Goal: Task Accomplishment & Management: Use online tool/utility

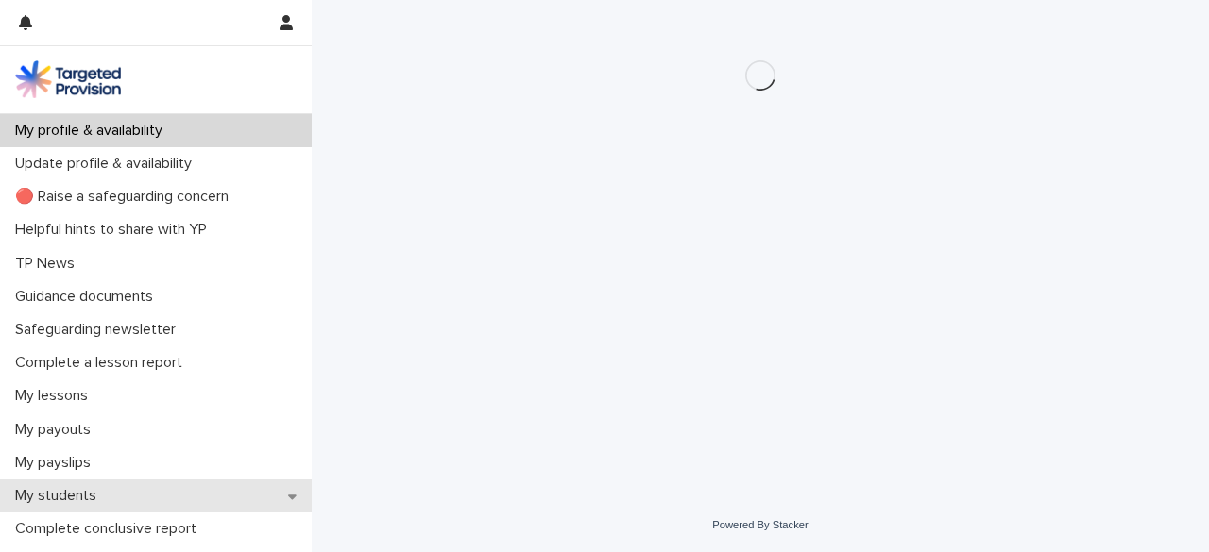
click at [288, 496] on icon at bounding box center [292, 497] width 8 height 5
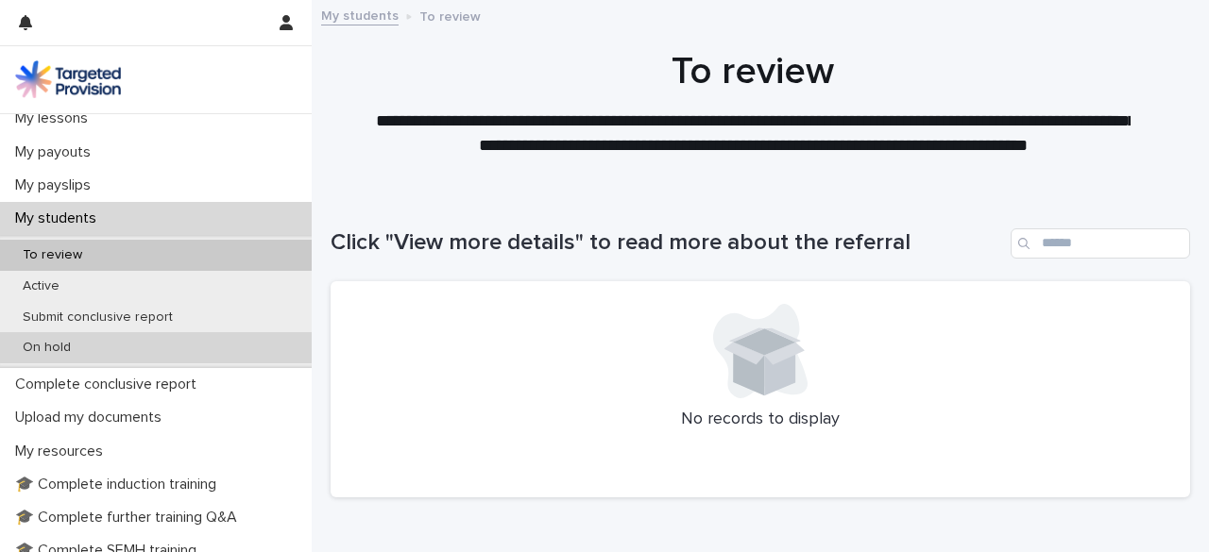
scroll to position [279, 0]
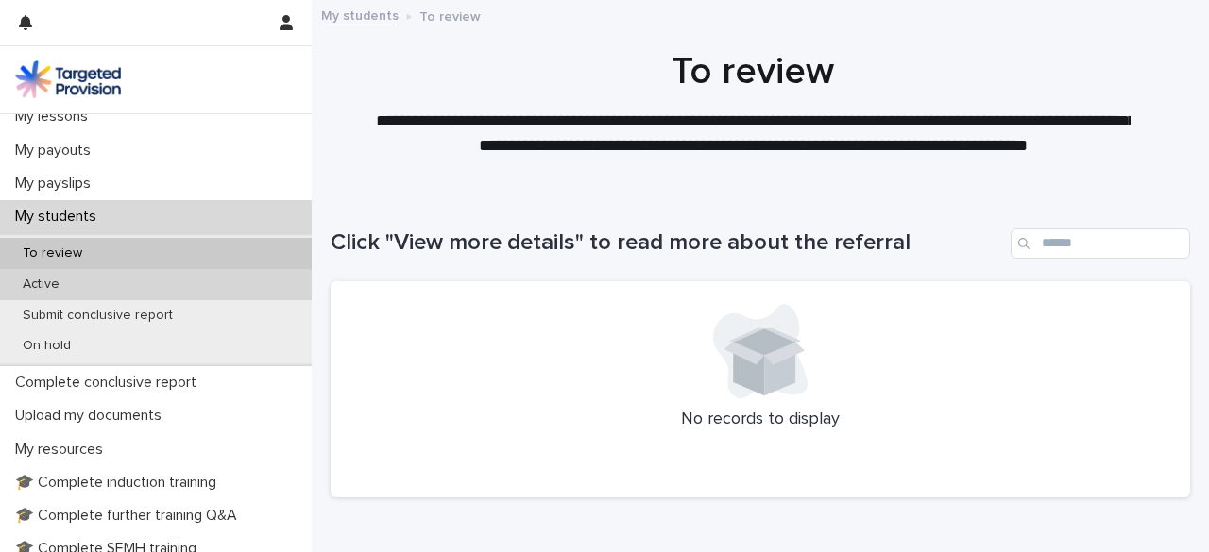
click at [153, 286] on div "Active" at bounding box center [156, 284] width 312 height 31
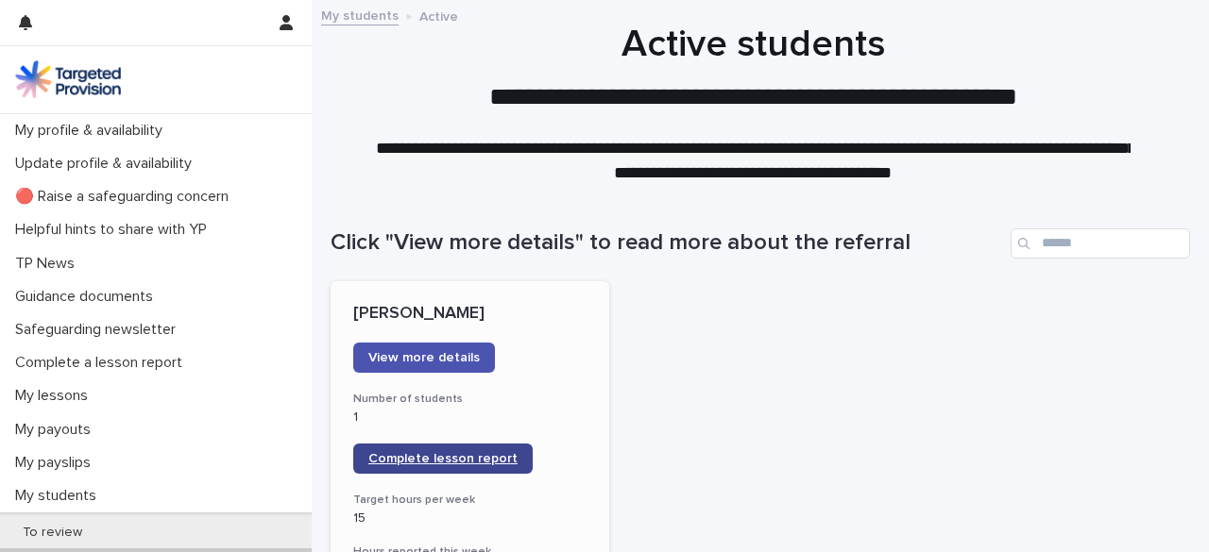
click at [436, 449] on link "Complete lesson report" at bounding box center [442, 459] width 179 height 30
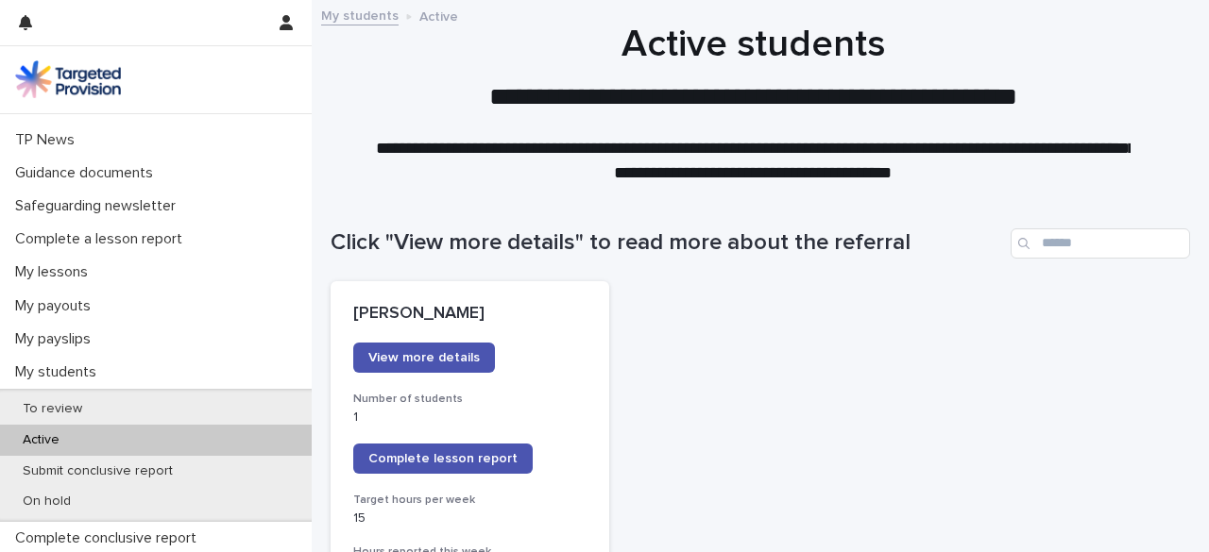
scroll to position [125, 0]
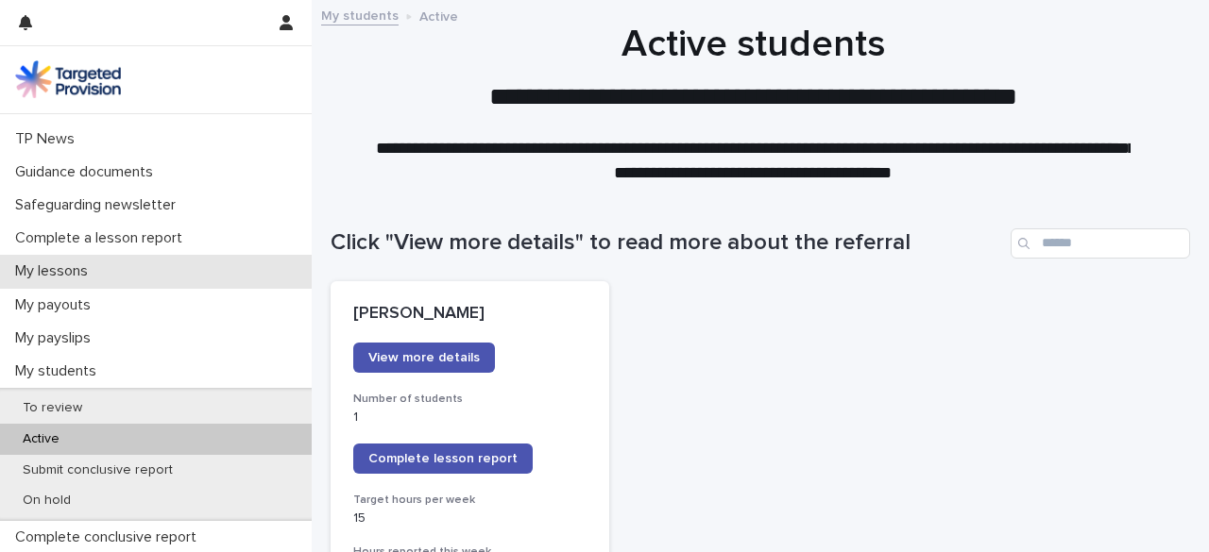
click at [89, 265] on p "My lessons" at bounding box center [55, 271] width 95 height 18
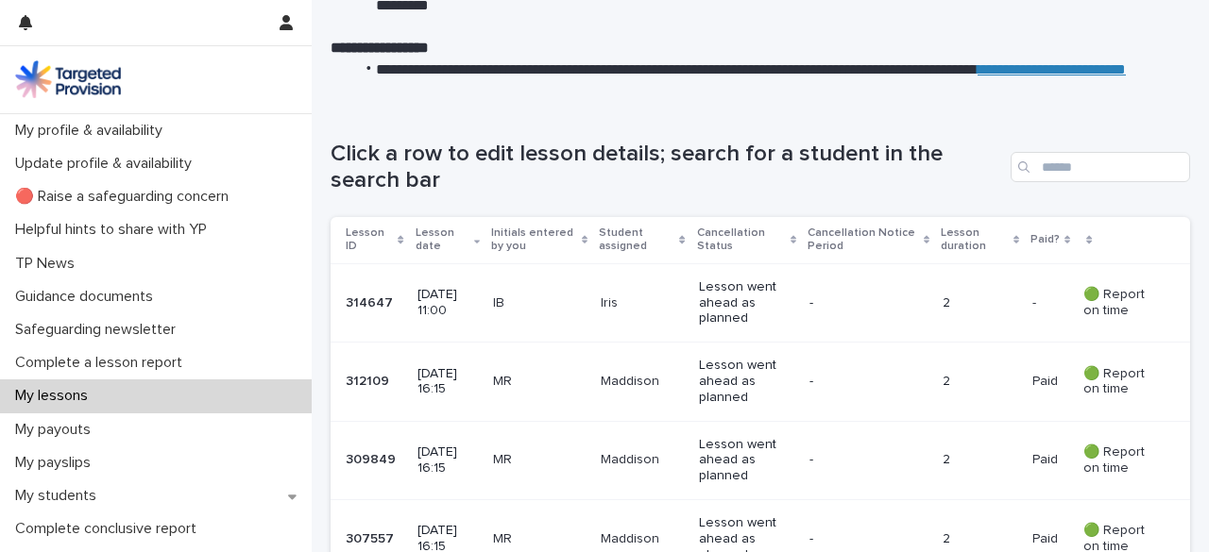
scroll to position [261, 0]
